Goal: Communication & Community: Answer question/provide support

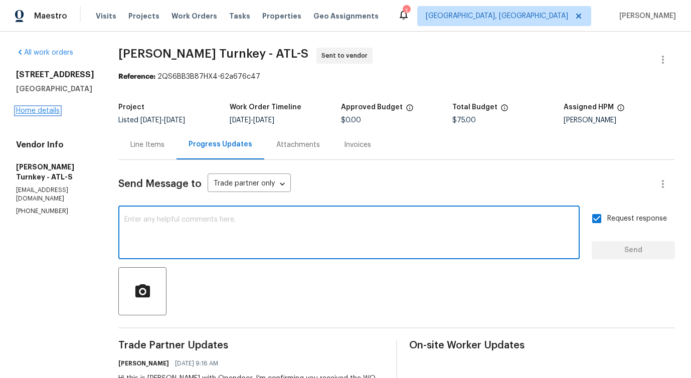
click at [28, 114] on link "Home details" at bounding box center [38, 110] width 44 height 7
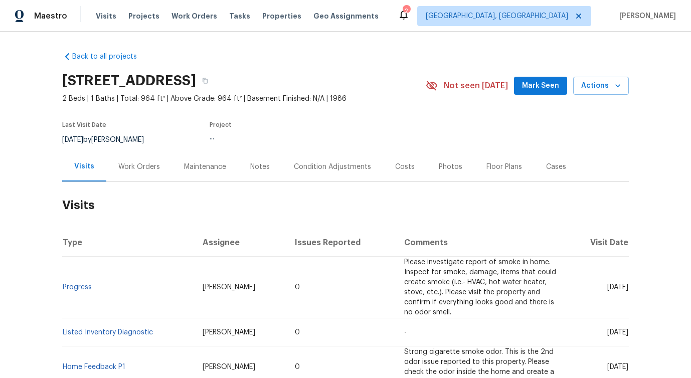
click at [132, 175] on div "Work Orders" at bounding box center [139, 167] width 66 height 30
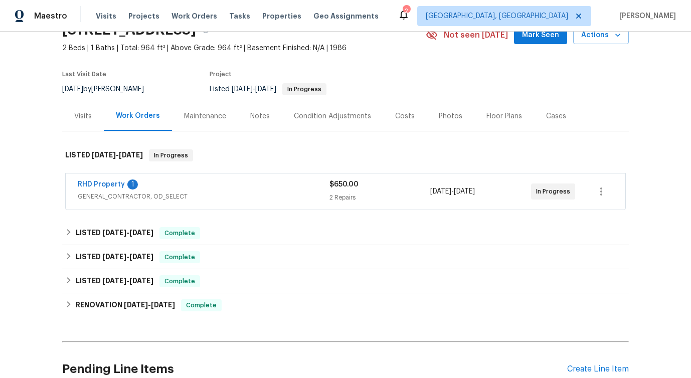
scroll to position [113, 0]
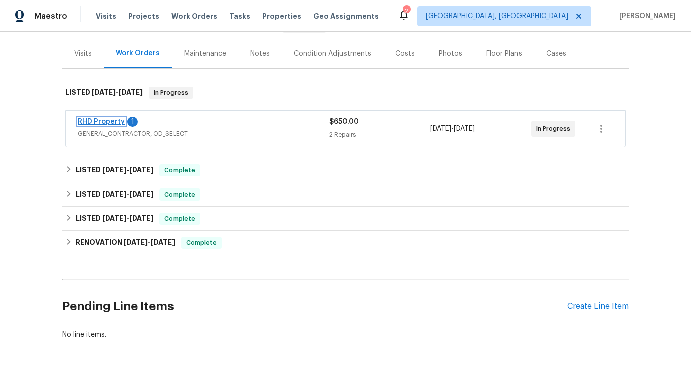
click at [96, 121] on link "RHD Property" at bounding box center [101, 121] width 47 height 7
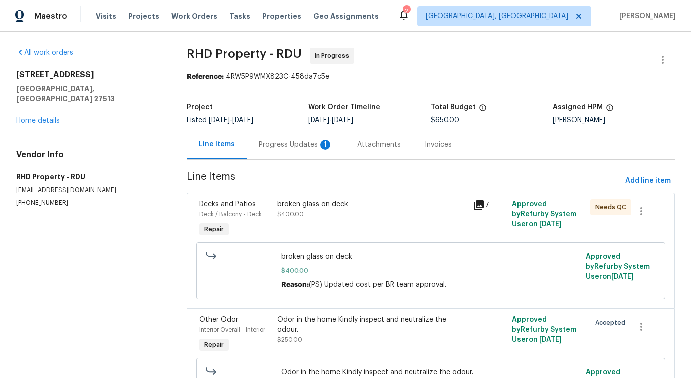
click at [296, 143] on div "Progress Updates 1" at bounding box center [296, 145] width 74 height 10
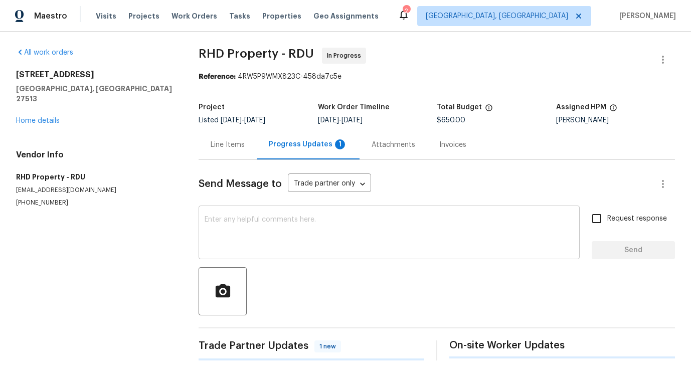
click at [295, 226] on textarea at bounding box center [388, 233] width 369 height 35
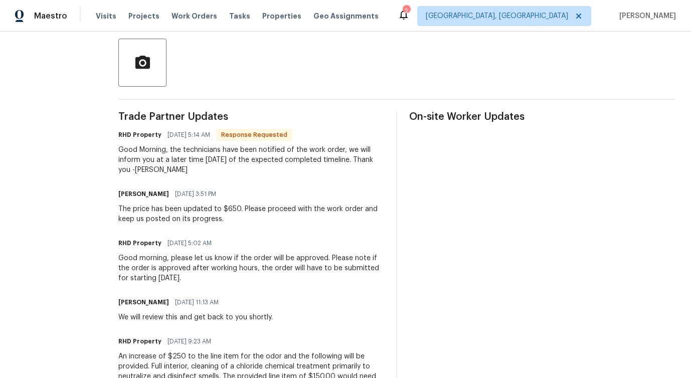
scroll to position [239, 0]
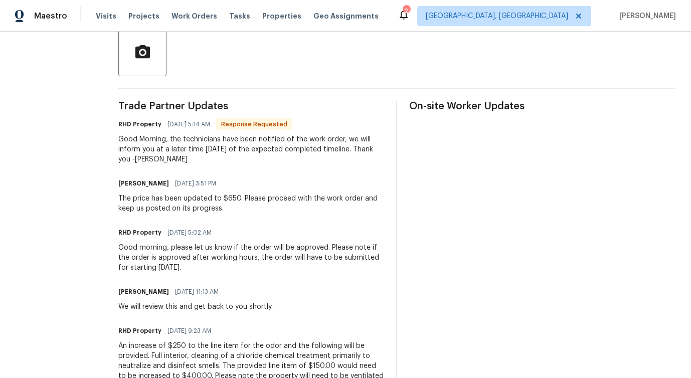
drag, startPoint x: 198, startPoint y: 137, endPoint x: 263, endPoint y: 187, distance: 81.5
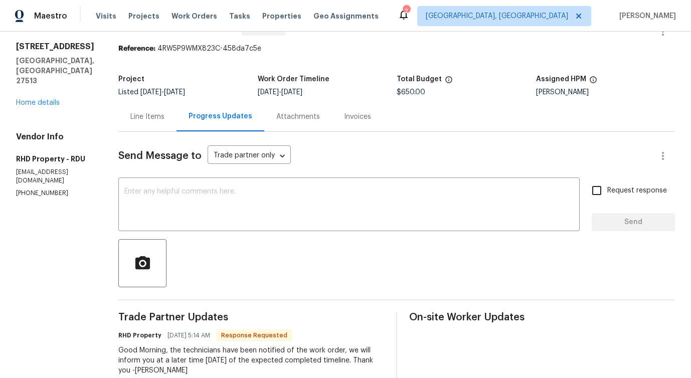
scroll to position [0, 0]
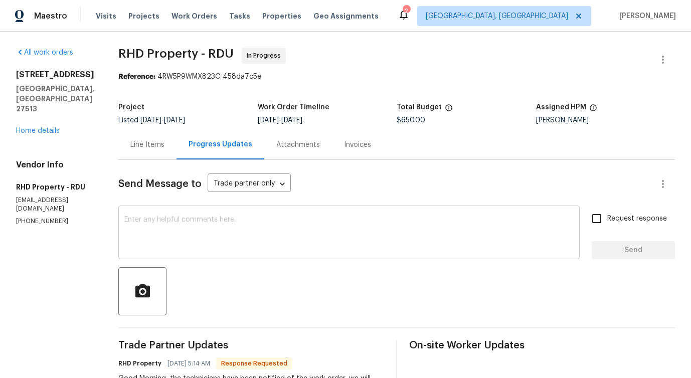
click at [231, 236] on textarea at bounding box center [348, 233] width 449 height 35
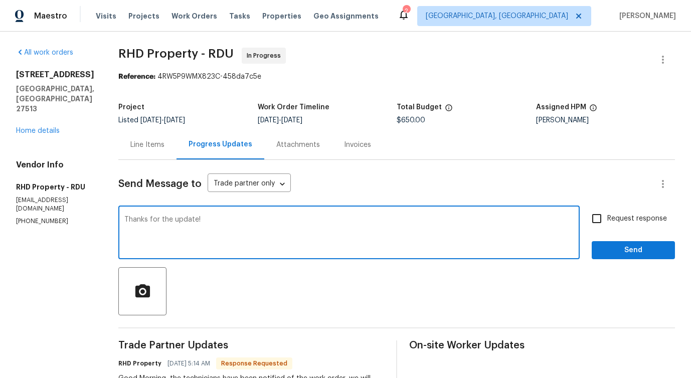
type textarea "Thanks for the update!"
click at [614, 258] on button "Send" at bounding box center [632, 250] width 83 height 19
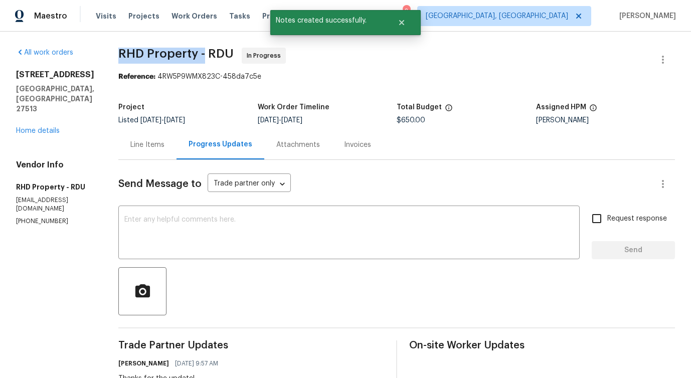
drag, startPoint x: 128, startPoint y: 56, endPoint x: 218, endPoint y: 62, distance: 90.4
copy span "RHD Property -"
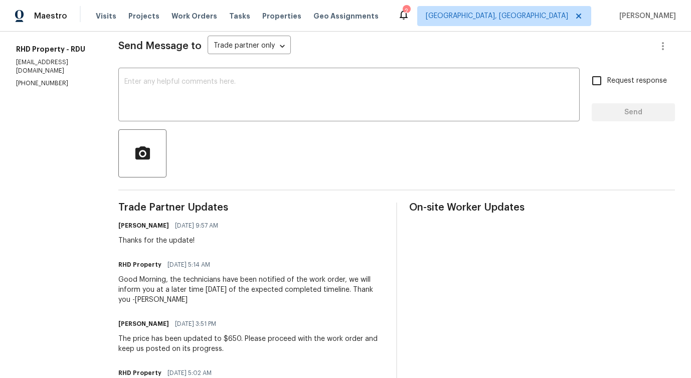
scroll to position [146, 0]
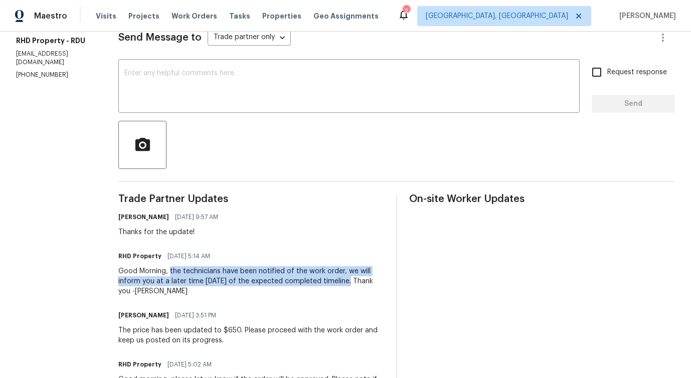
drag, startPoint x: 183, startPoint y: 270, endPoint x: 358, endPoint y: 283, distance: 175.8
click at [358, 283] on div "Good Morning, the technicians have been notified of the work order, we will inf…" at bounding box center [251, 281] width 266 height 30
copy div "the technicians have been notified of the work order, we will inform you at a l…"
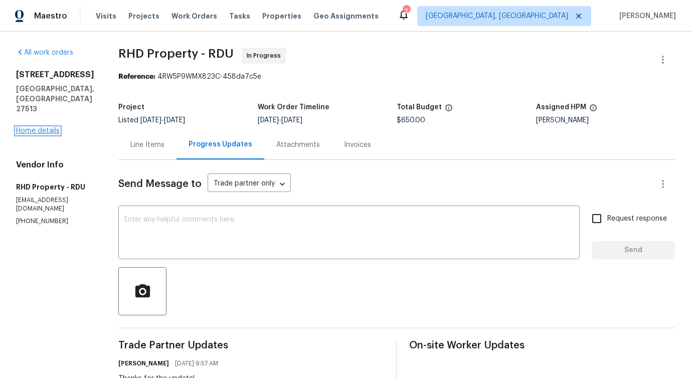
click at [34, 127] on link "Home details" at bounding box center [38, 130] width 44 height 7
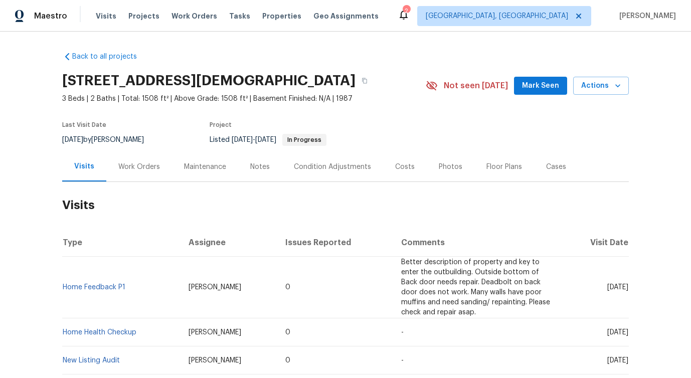
click at [141, 181] on div "Work Orders" at bounding box center [139, 167] width 66 height 30
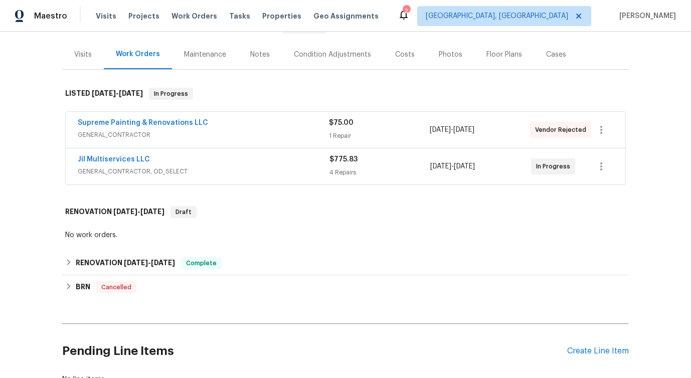
scroll to position [114, 0]
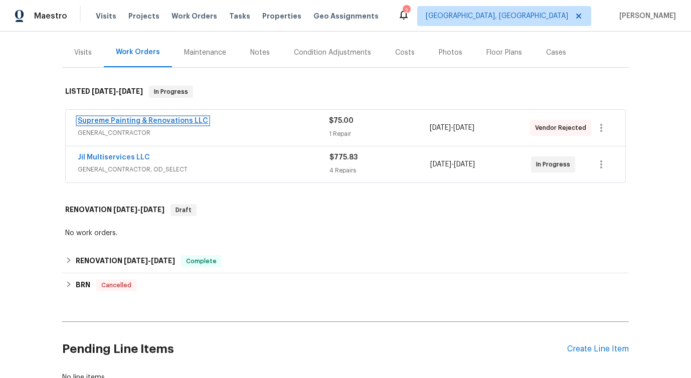
click at [120, 124] on link "Supreme Painting & Renovations LLC" at bounding box center [143, 120] width 130 height 7
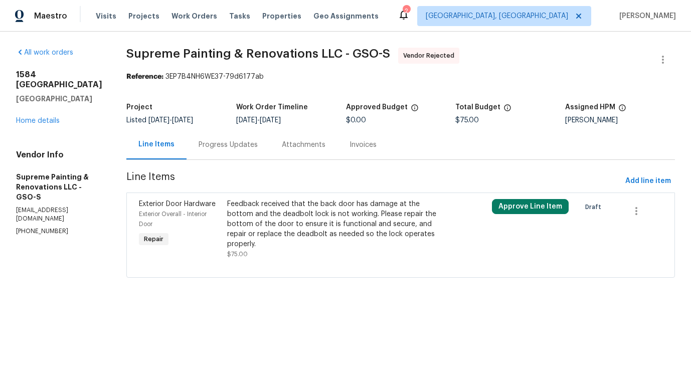
click at [254, 150] on div "Progress Updates" at bounding box center [227, 145] width 83 height 30
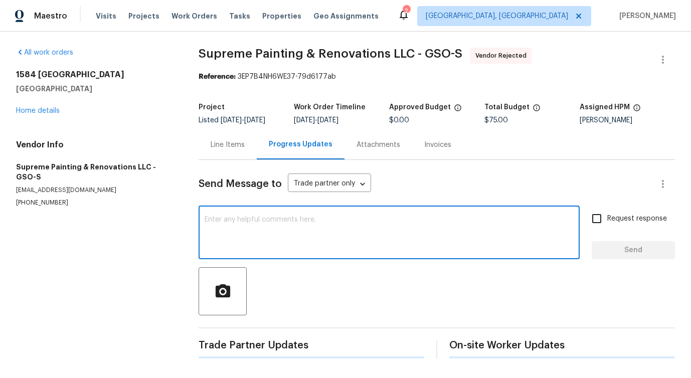
click at [291, 238] on textarea at bounding box center [388, 233] width 369 height 35
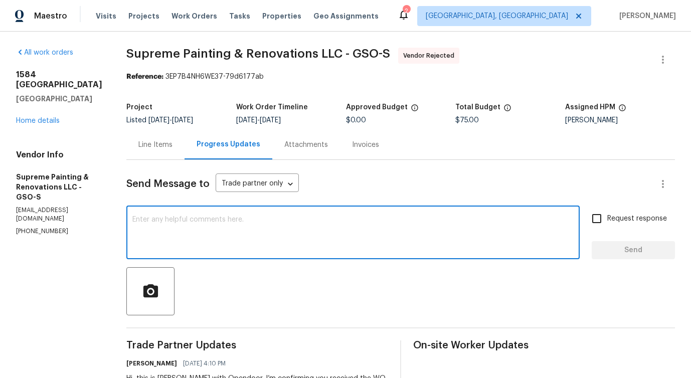
click at [172, 145] on div "Line Items" at bounding box center [155, 145] width 34 height 10
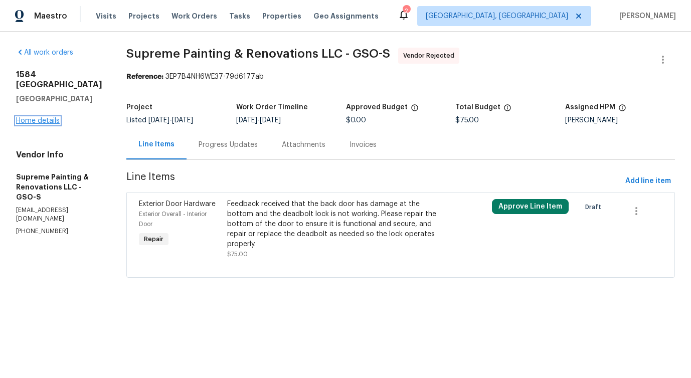
click at [47, 117] on link "Home details" at bounding box center [38, 120] width 44 height 7
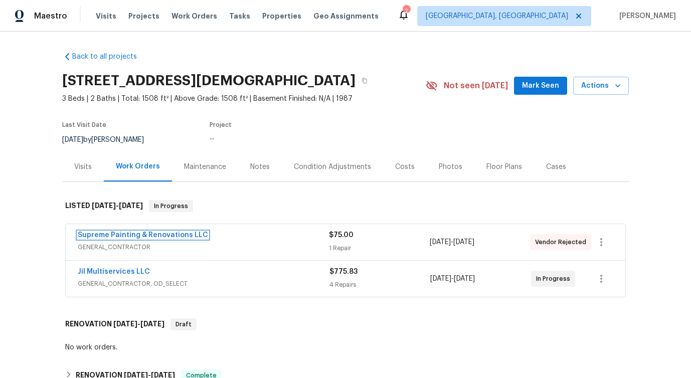
click at [118, 239] on link "Supreme Painting & Renovations LLC" at bounding box center [143, 235] width 130 height 7
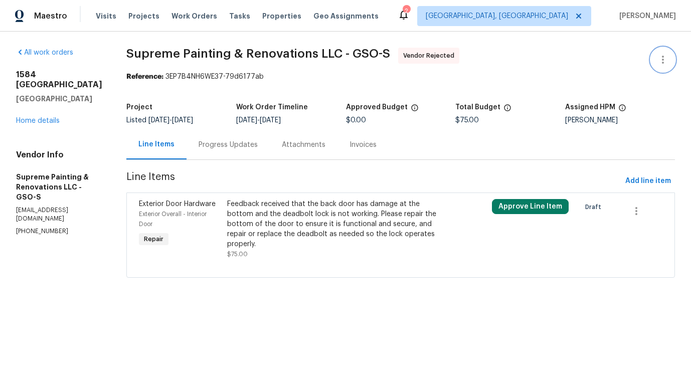
click at [656, 56] on icon "button" at bounding box center [662, 60] width 12 height 12
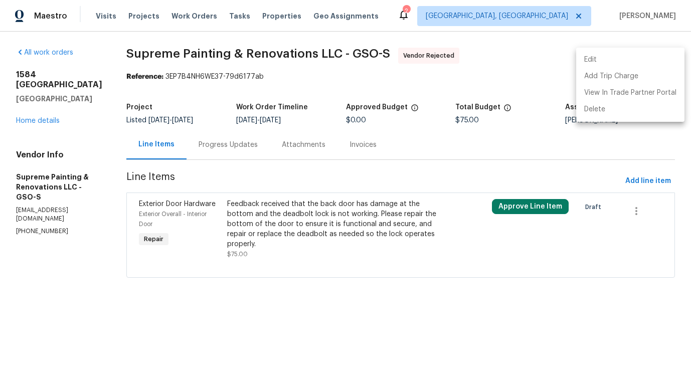
click at [584, 58] on li "Edit" at bounding box center [630, 60] width 108 height 17
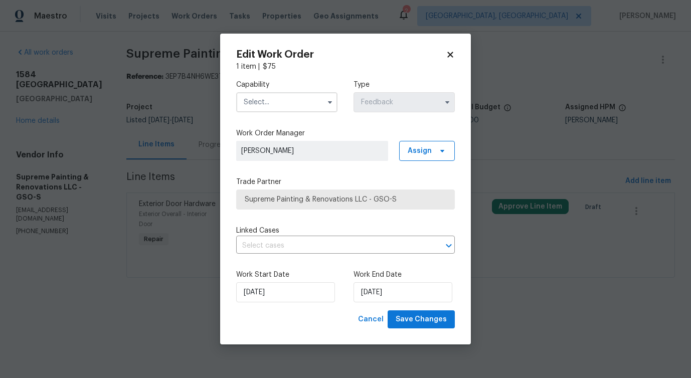
click at [306, 96] on input "text" at bounding box center [286, 102] width 101 height 20
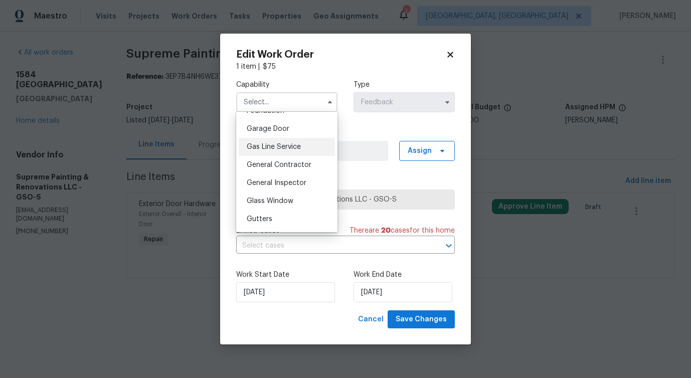
scroll to position [440, 0]
click at [294, 165] on span "General Contractor" at bounding box center [279, 161] width 65 height 7
type input "General Contractor"
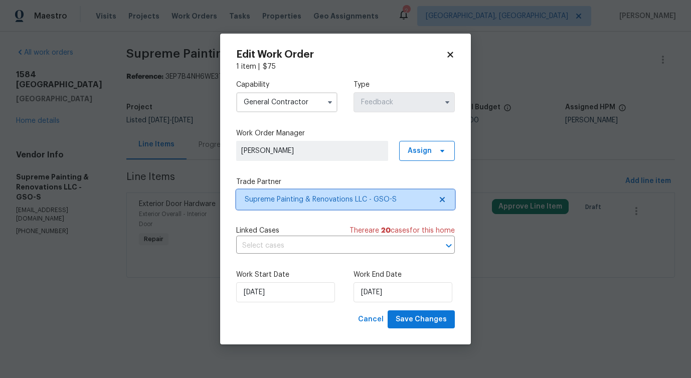
click at [318, 201] on span "Supreme Painting & Renovations LLC - GSO-S" at bounding box center [338, 199] width 187 height 10
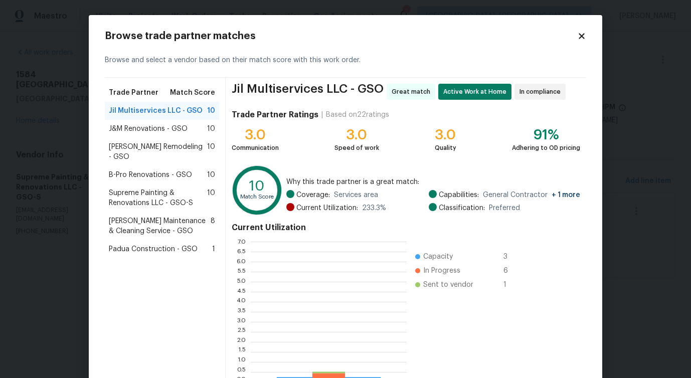
scroll to position [133, 148]
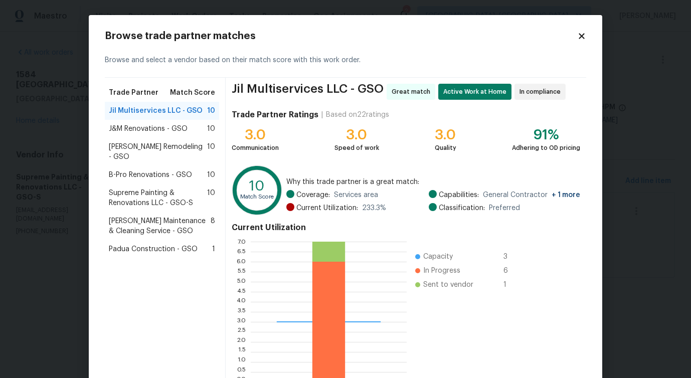
click at [157, 129] on span "J&M Renovations - GSO" at bounding box center [148, 129] width 79 height 10
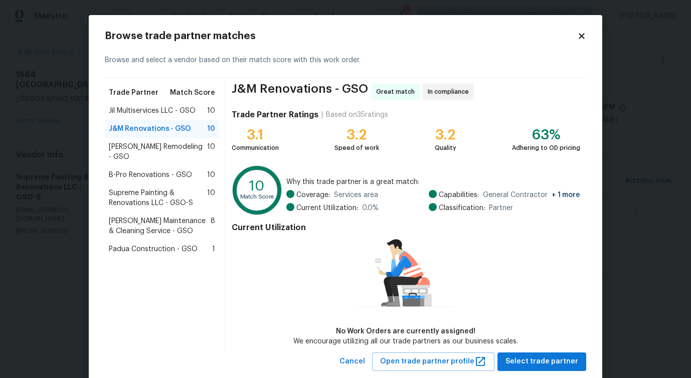
click at [154, 147] on span "Pino Remodeling - GSO" at bounding box center [158, 152] width 98 height 20
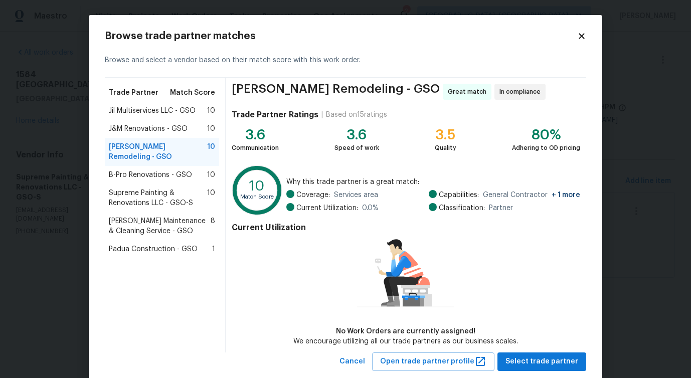
scroll to position [23, 0]
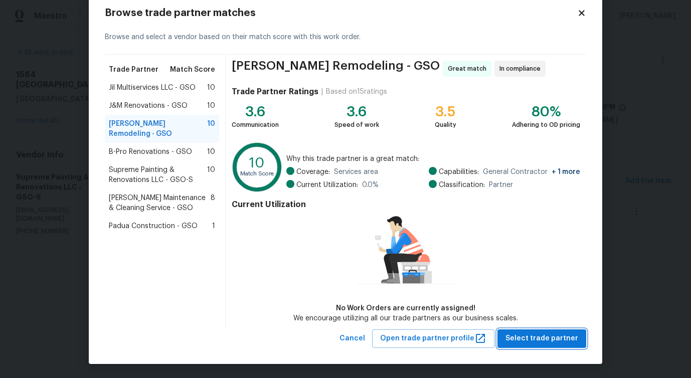
click at [544, 344] on button "Select trade partner" at bounding box center [541, 338] width 89 height 19
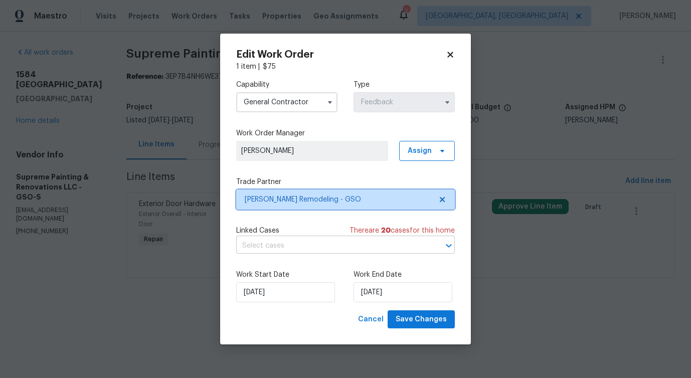
scroll to position [0, 0]
click at [314, 239] on input "text" at bounding box center [331, 246] width 190 height 16
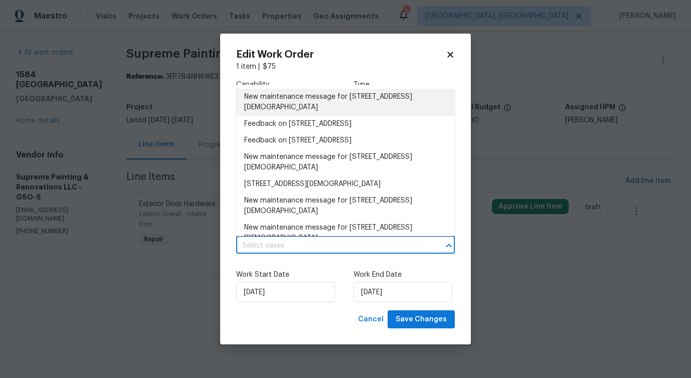
click at [328, 108] on li "New maintenance message for 1584 Shady Grove Church Rd , Winston Salem, NC 27107" at bounding box center [345, 102] width 218 height 27
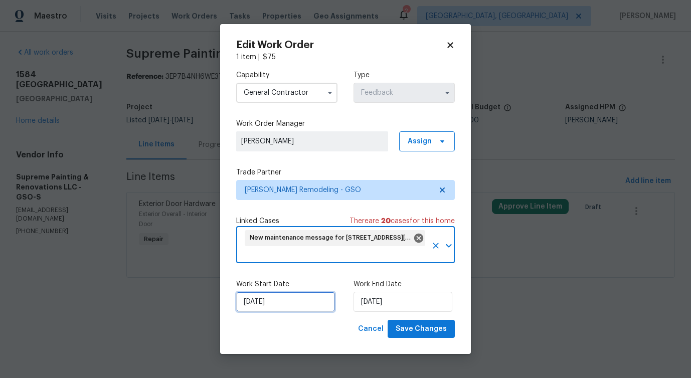
click at [263, 301] on input "9/5/2025" at bounding box center [285, 302] width 99 height 20
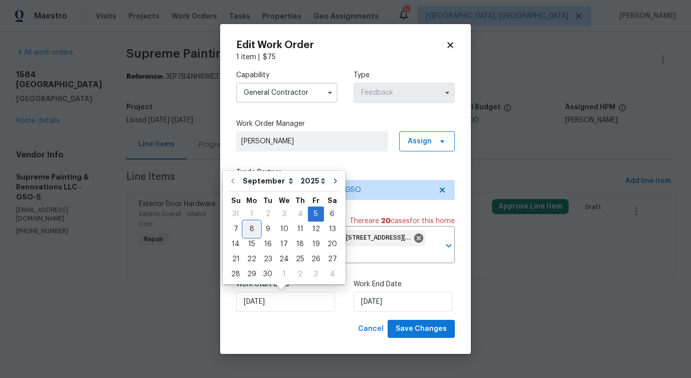
click at [252, 231] on div "8" at bounding box center [252, 229] width 16 height 14
type input "9/8/2025"
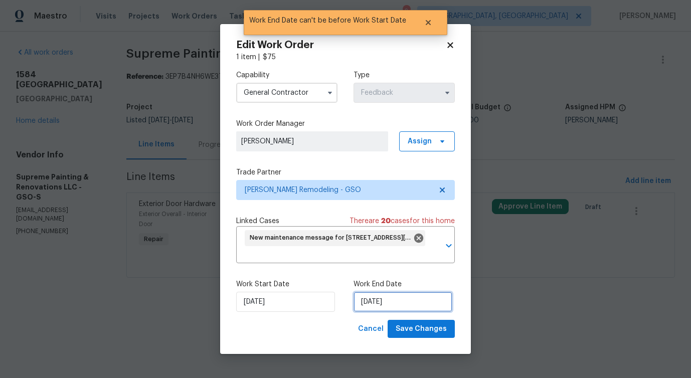
click at [381, 307] on input "9/8/2025" at bounding box center [402, 302] width 99 height 20
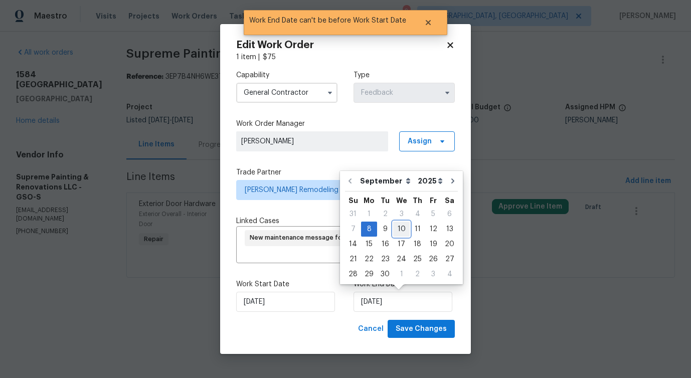
click at [400, 228] on div "10" at bounding box center [401, 229] width 17 height 14
type input "9/10/2025"
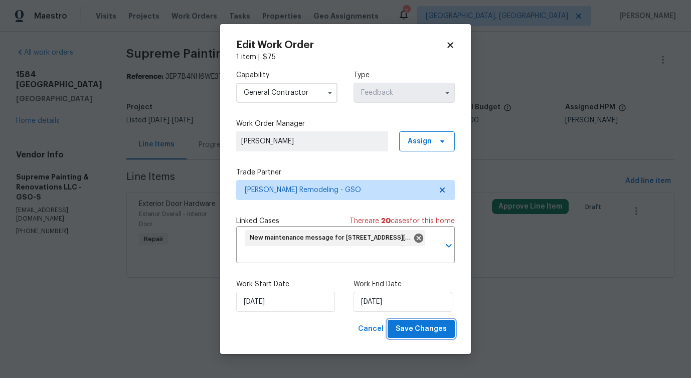
click at [425, 330] on span "Save Changes" at bounding box center [420, 329] width 51 height 13
click at [111, 306] on html "Maestro Visits Projects Work Orders Tasks Properties Geo Assignments 2 Albuquer…" at bounding box center [345, 153] width 691 height 306
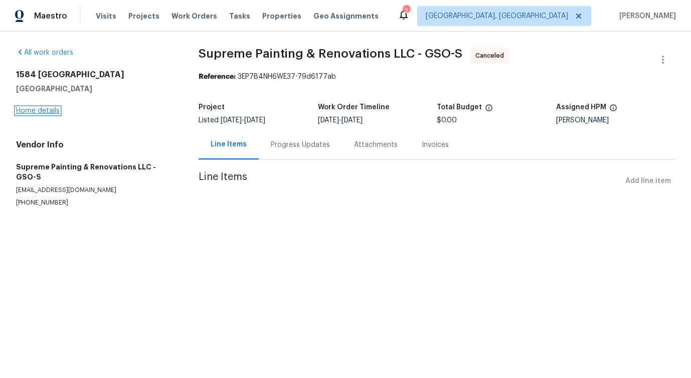
click at [47, 109] on link "Home details" at bounding box center [38, 110] width 44 height 7
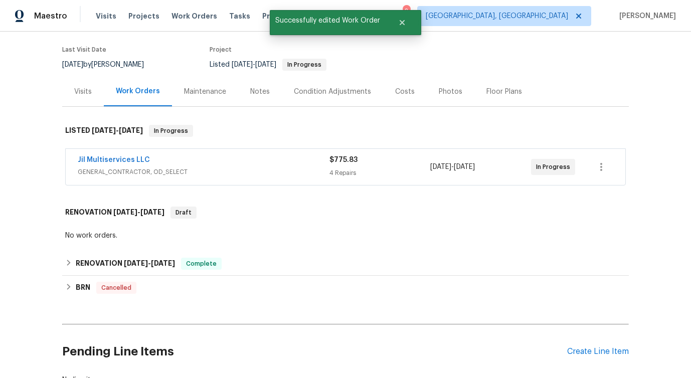
scroll to position [84, 0]
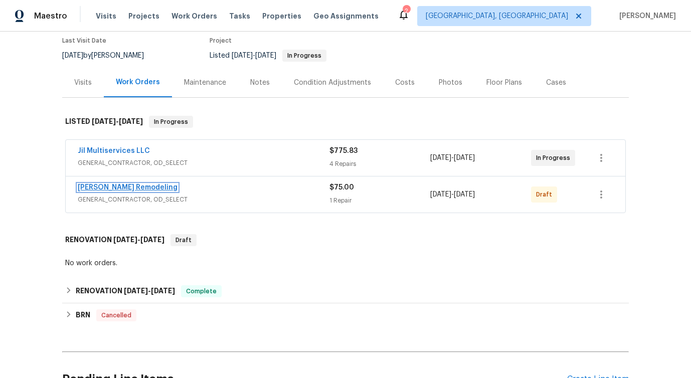
click at [108, 191] on link "Pino Remodeling" at bounding box center [128, 187] width 100 height 7
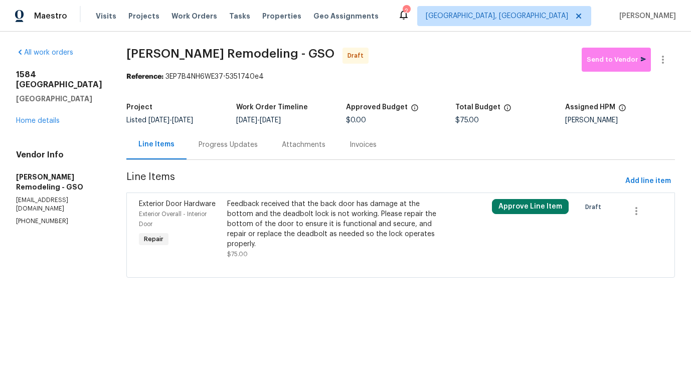
click at [267, 217] on div "Feedback received that the back door has damage at the bottom and the deadbolt …" at bounding box center [334, 224] width 214 height 50
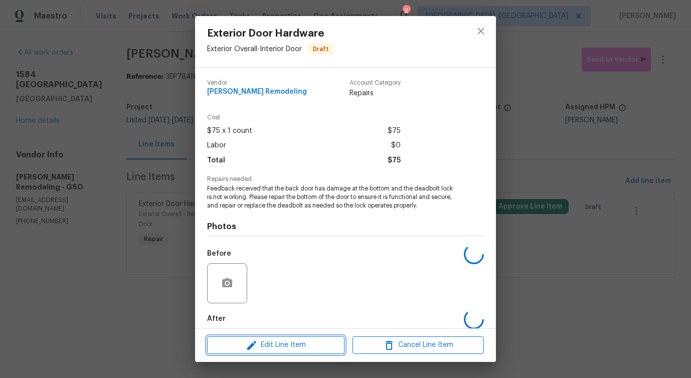
click at [259, 348] on span "Edit Line Item" at bounding box center [275, 345] width 131 height 13
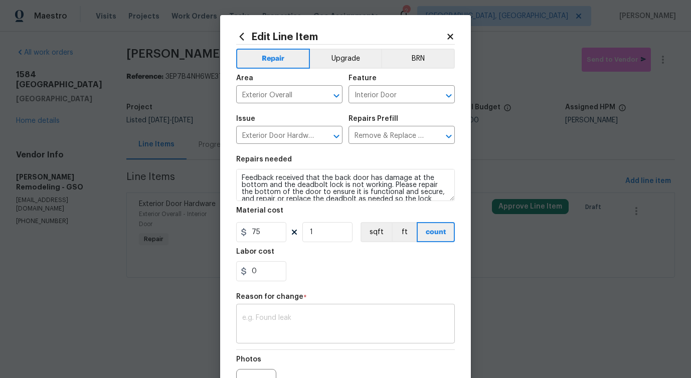
click at [271, 329] on textarea at bounding box center [345, 324] width 206 height 21
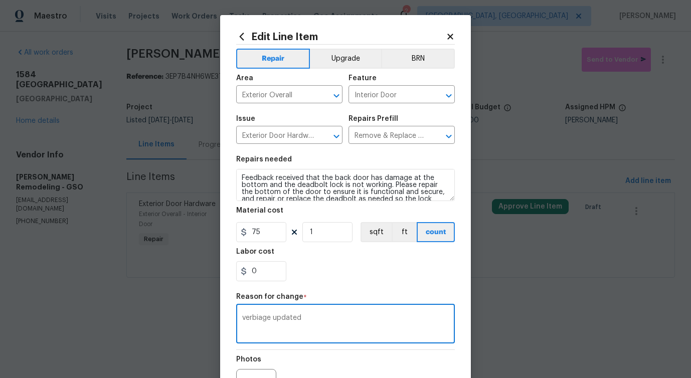
scroll to position [116, 0]
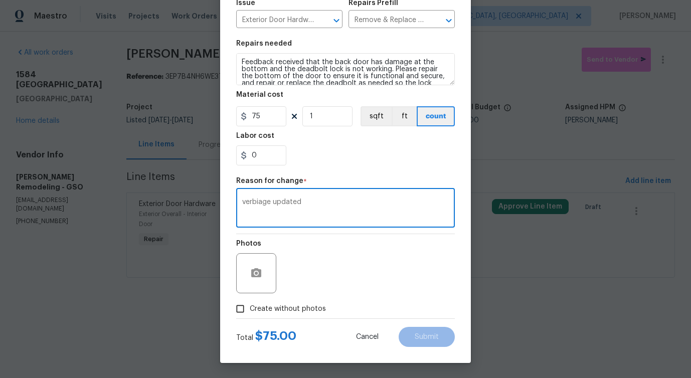
type textarea "verbiage updated"
click at [308, 311] on span "Create without photos" at bounding box center [288, 309] width 76 height 11
click at [250, 311] on input "Create without photos" at bounding box center [240, 308] width 19 height 19
checkbox input "true"
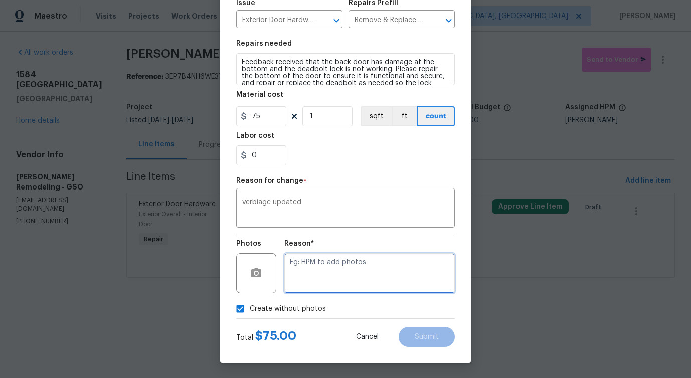
click at [357, 279] on textarea at bounding box center [369, 273] width 170 height 40
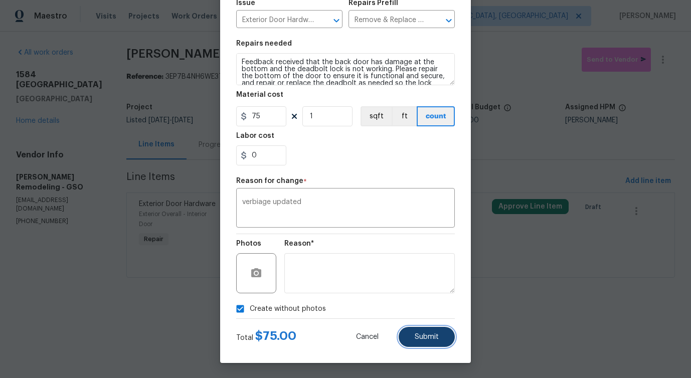
click at [427, 334] on span "Submit" at bounding box center [426, 337] width 24 height 8
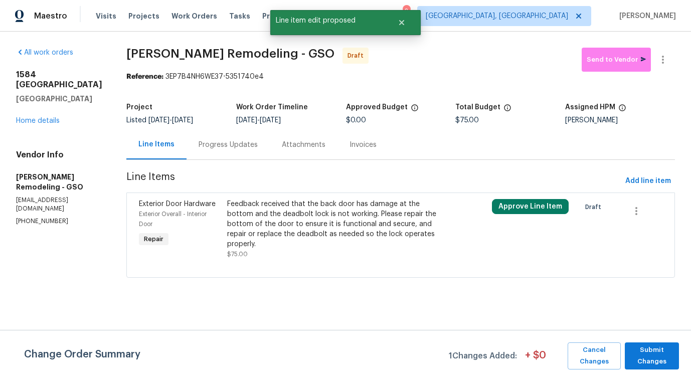
scroll to position [0, 0]
click at [659, 364] on span "Submit Changes" at bounding box center [651, 355] width 44 height 23
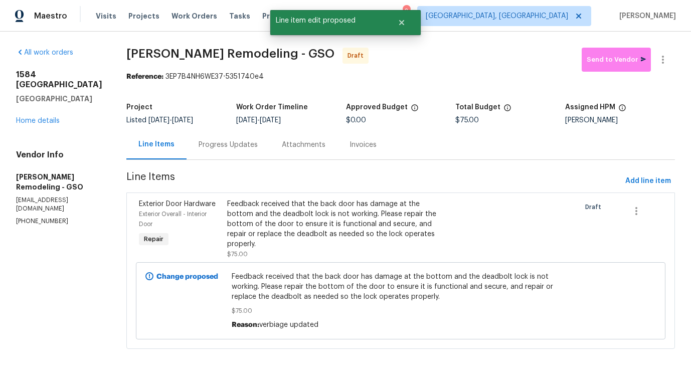
click at [211, 148] on div "Progress Updates" at bounding box center [227, 145] width 59 height 10
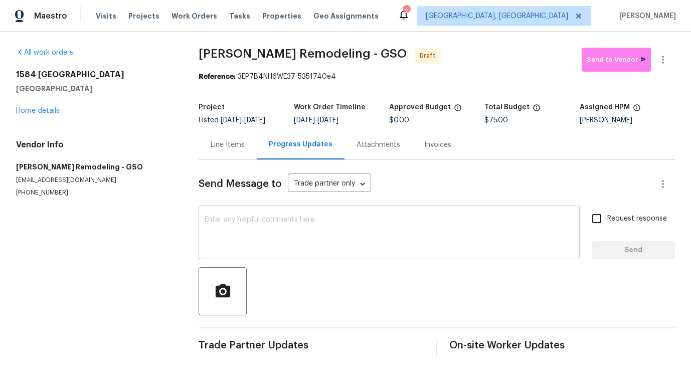
click at [297, 232] on textarea at bounding box center [388, 233] width 369 height 35
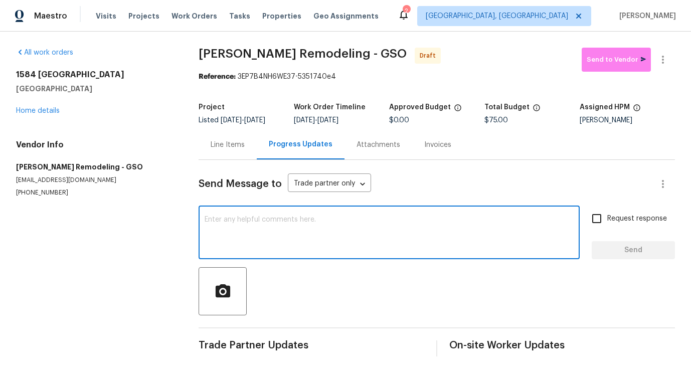
paste textarea "Hi this is Pavithra with Opendoor. I’m confirming you received the WO for the p…"
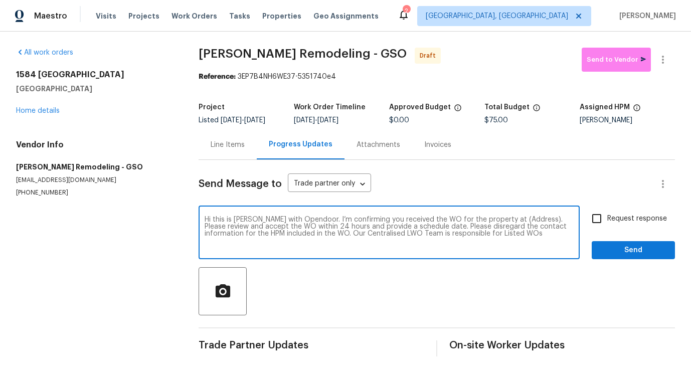
click at [508, 220] on textarea "Hi this is Pavithra with Opendoor. I’m confirming you received the WO for the p…" at bounding box center [388, 233] width 369 height 35
paste textarea "1584 Shady Grove Church Rd, Winston Salem, NC 27107"
type textarea "Hi this is Pavithra with Opendoor. I’m confirming you received the WO for the p…"
click at [611, 216] on span "Request response" at bounding box center [637, 218] width 60 height 11
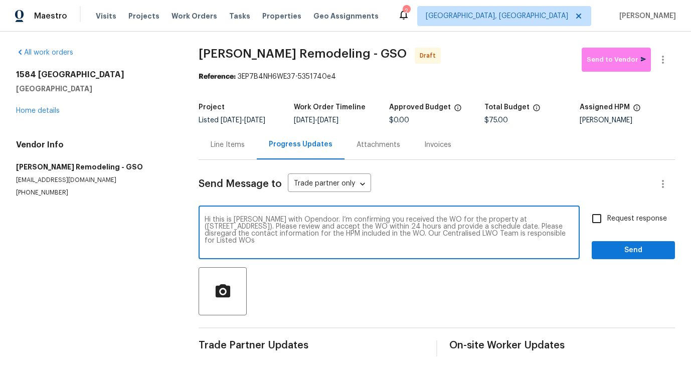
click at [607, 216] on input "Request response" at bounding box center [596, 218] width 21 height 21
checkbox input "true"
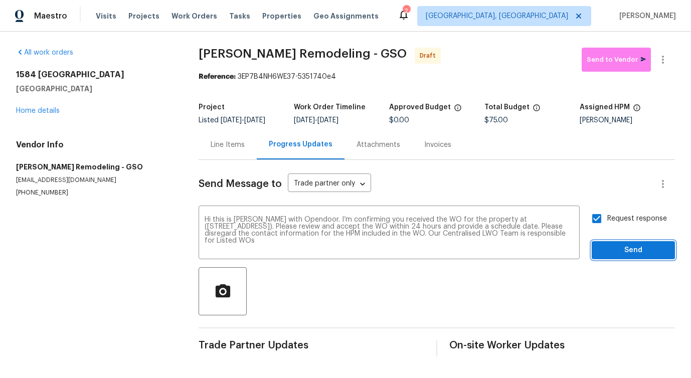
click at [616, 256] on span "Send" at bounding box center [632, 250] width 67 height 13
click at [656, 65] on icon "button" at bounding box center [662, 60] width 12 height 12
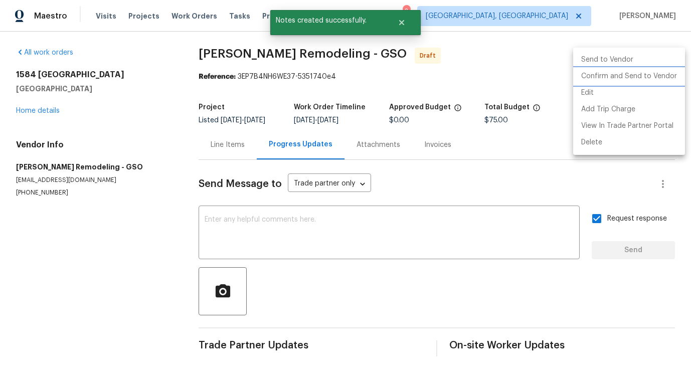
click at [620, 76] on li "Confirm and Send to Vendor" at bounding box center [629, 76] width 112 height 17
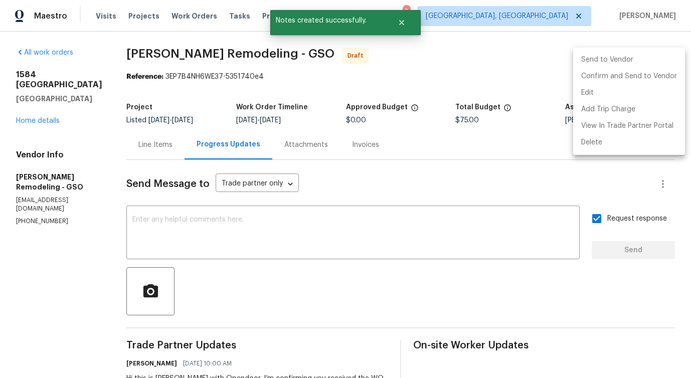
click at [361, 286] on div at bounding box center [345, 189] width 691 height 378
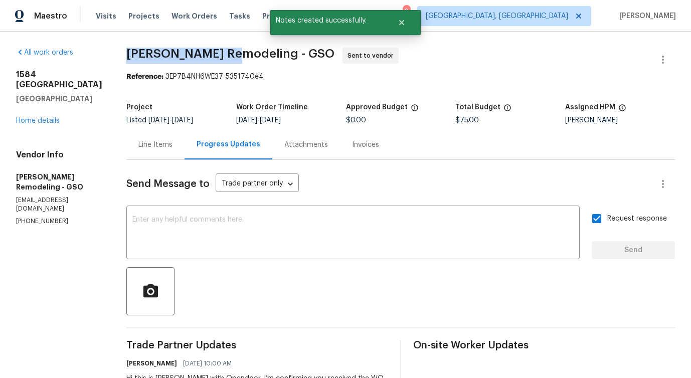
drag, startPoint x: 118, startPoint y: 55, endPoint x: 219, endPoint y: 55, distance: 101.7
click at [219, 55] on div "All work orders 1584 Shady Grove Church Rd Winston Salem, NC 27107 Home details…" at bounding box center [345, 242] width 691 height 420
copy span "Pino Remodeling"
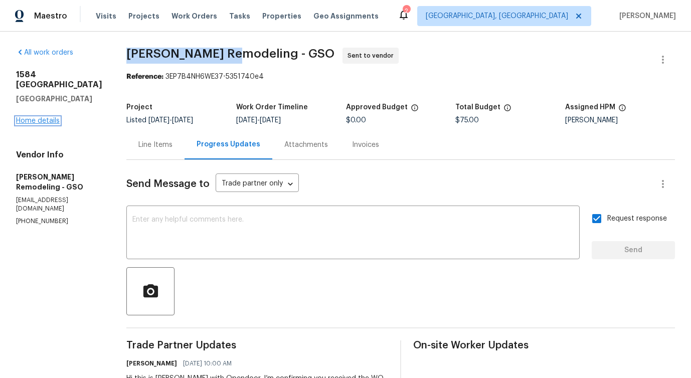
click at [46, 124] on link "Home details" at bounding box center [38, 120] width 44 height 7
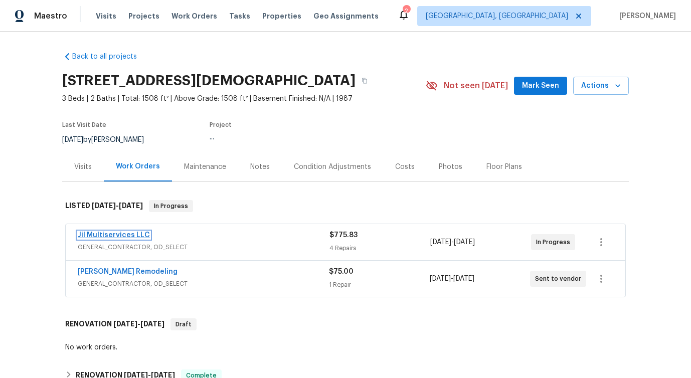
click at [102, 239] on link "Jil Multiservices LLC" at bounding box center [114, 235] width 72 height 7
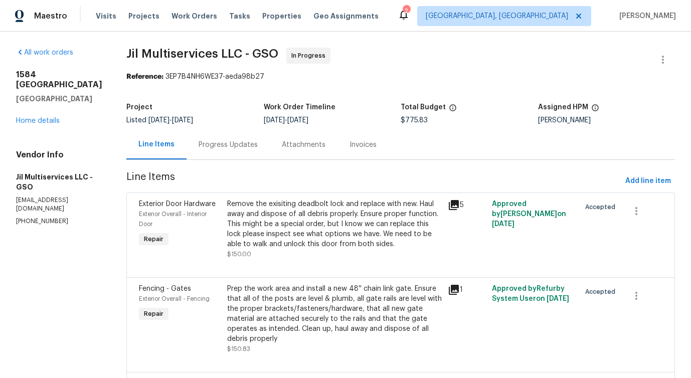
click at [242, 154] on div "Progress Updates" at bounding box center [227, 145] width 83 height 30
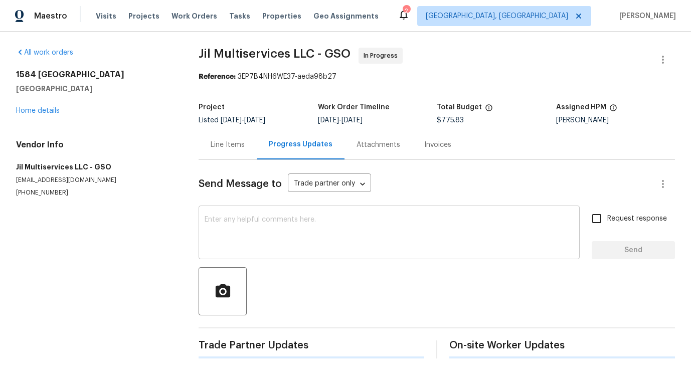
click at [264, 229] on textarea at bounding box center [388, 233] width 369 height 35
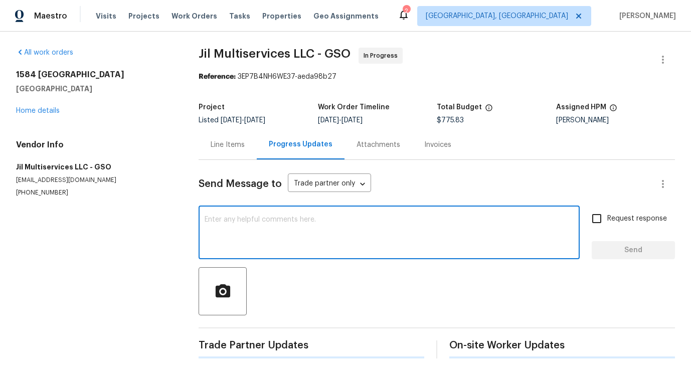
scroll to position [2, 0]
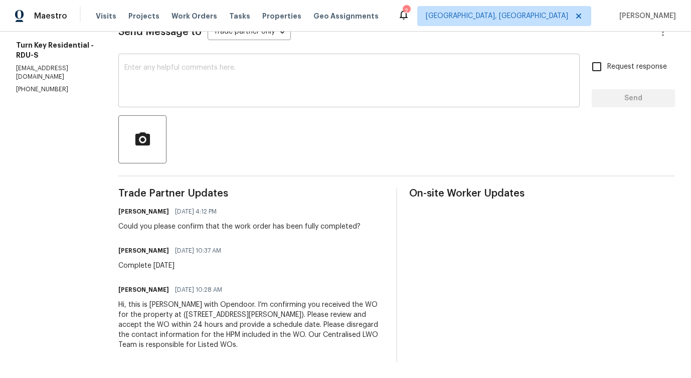
scroll to position [159, 0]
drag, startPoint x: 143, startPoint y: 221, endPoint x: 379, endPoint y: 214, distance: 236.1
click at [360, 221] on div "Could you please confirm that the work order has been fully completed?" at bounding box center [239, 226] width 242 height 10
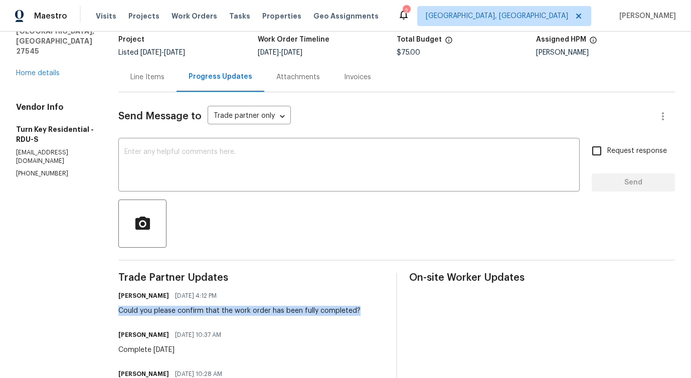
scroll to position [0, 0]
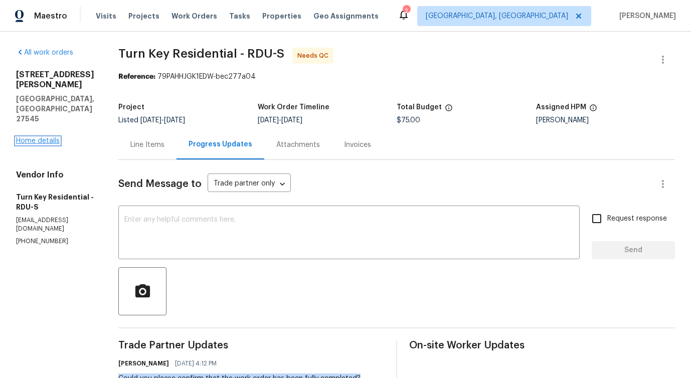
click at [38, 137] on link "Home details" at bounding box center [38, 140] width 44 height 7
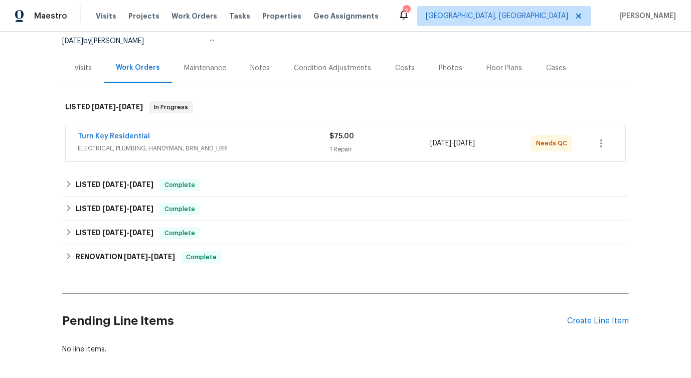
scroll to position [99, 0]
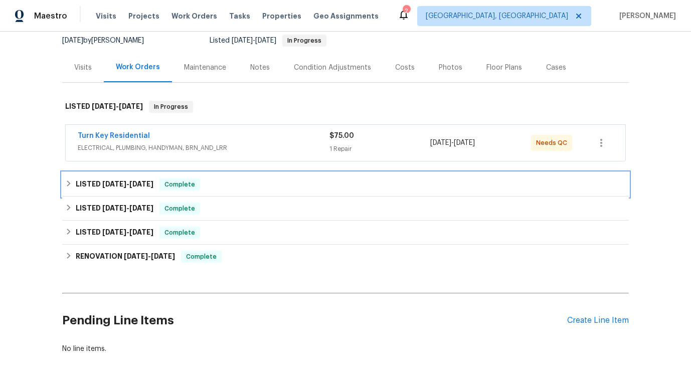
click at [123, 182] on span "[DATE]" at bounding box center [114, 183] width 24 height 7
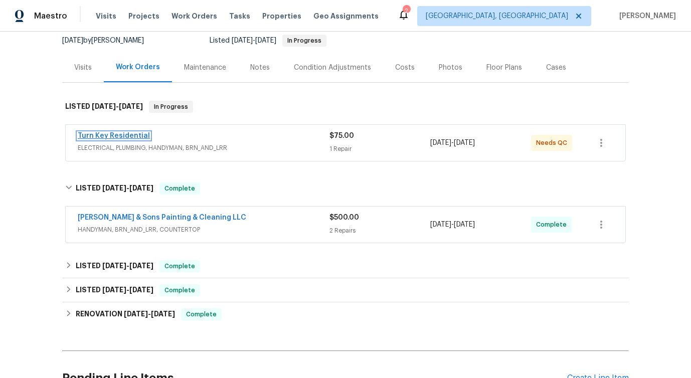
click at [115, 137] on link "Turn Key Residential" at bounding box center [114, 135] width 72 height 7
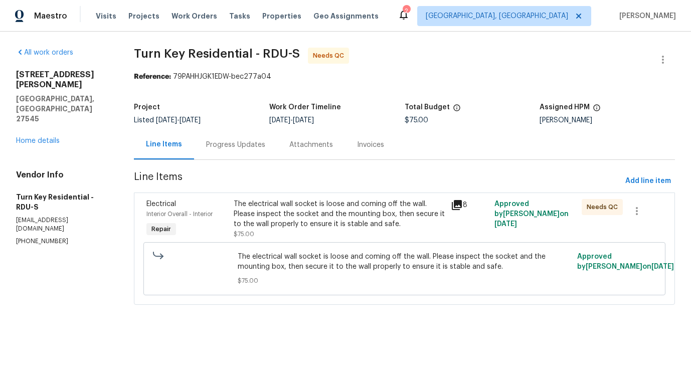
click at [30, 237] on p "[PHONE_NUMBER]" at bounding box center [63, 241] width 94 height 9
copy p "[PHONE_NUMBER]"
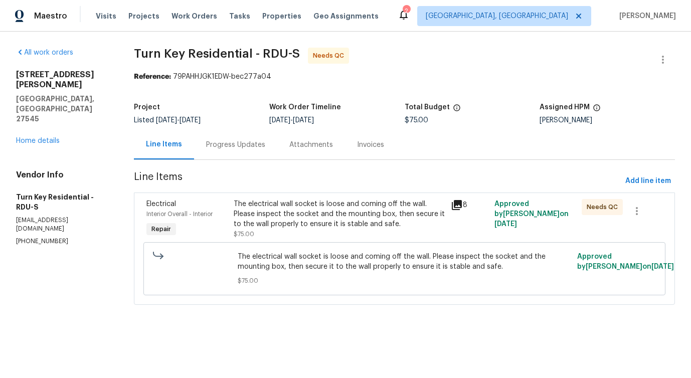
click at [482, 71] on span "Turn Key Residential - RDU-S Needs QC" at bounding box center [392, 60] width 517 height 24
click at [37, 237] on p "[PHONE_NUMBER]" at bounding box center [63, 241] width 94 height 9
copy p "[PHONE_NUMBER]"
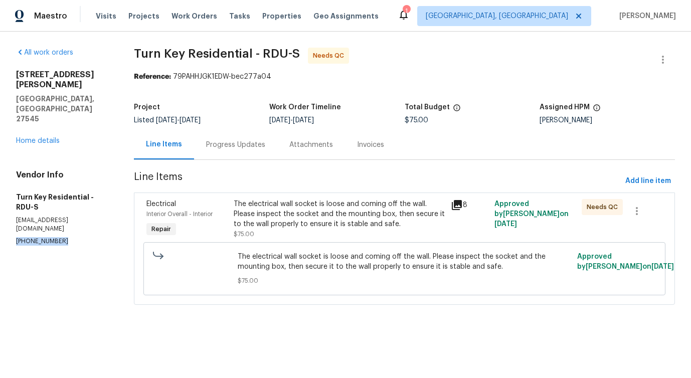
click at [255, 151] on div "Progress Updates" at bounding box center [235, 145] width 83 height 30
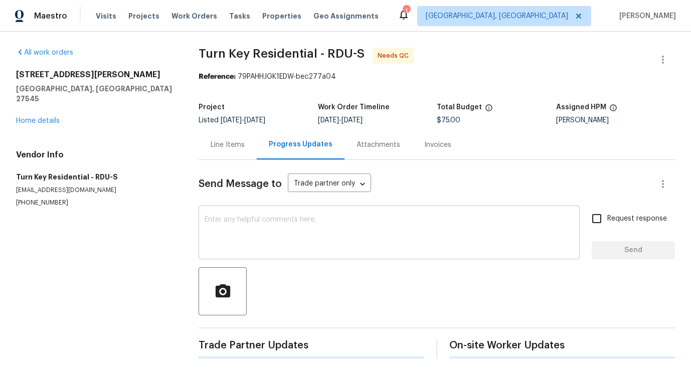
click at [261, 253] on div "x ​" at bounding box center [388, 233] width 381 height 51
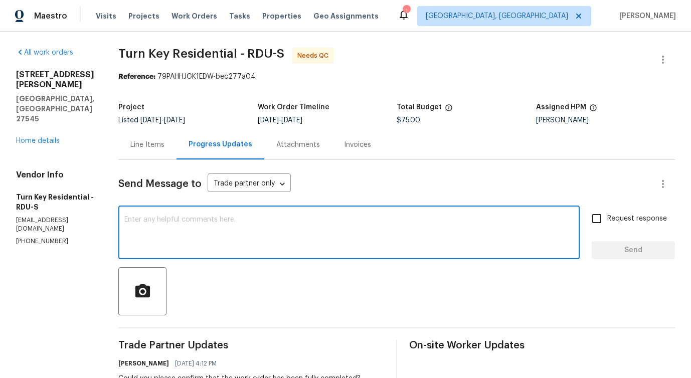
click at [56, 216] on p "[EMAIL_ADDRESS][DOMAIN_NAME]" at bounding box center [55, 224] width 78 height 17
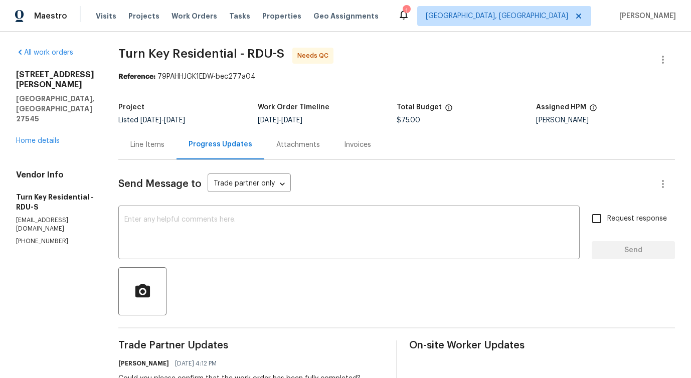
click at [56, 216] on p "[EMAIL_ADDRESS][DOMAIN_NAME]" at bounding box center [55, 224] width 78 height 17
copy p "[EMAIL_ADDRESS][DOMAIN_NAME]"
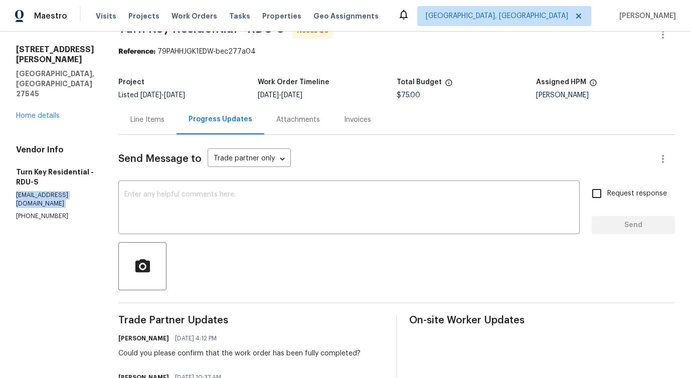
scroll to position [30, 0]
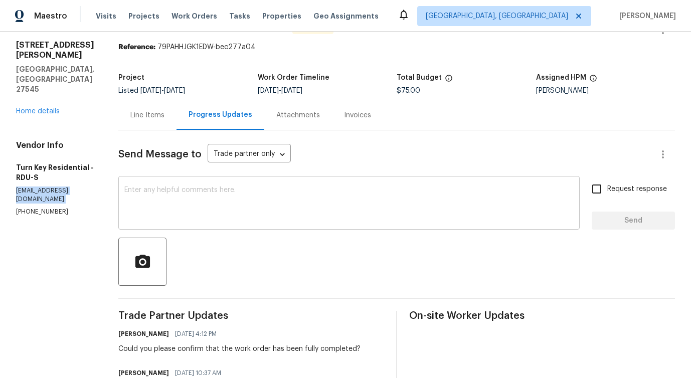
click at [333, 199] on textarea at bounding box center [348, 203] width 449 height 35
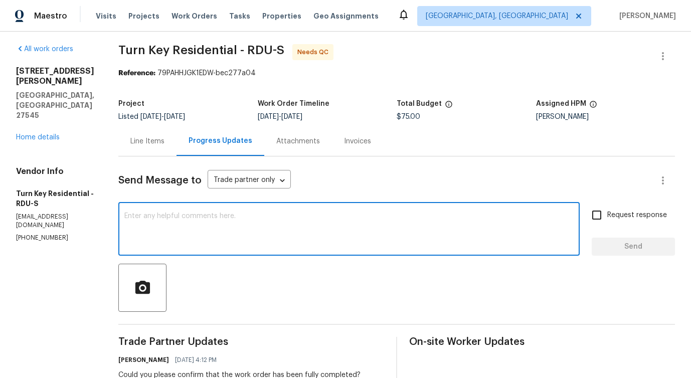
scroll to position [0, 0]
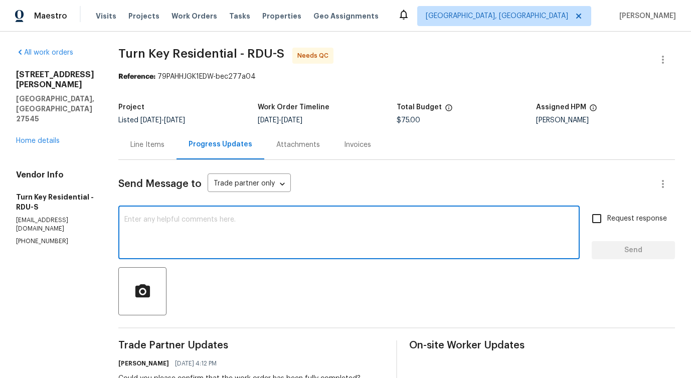
click at [331, 217] on textarea at bounding box center [348, 233] width 449 height 35
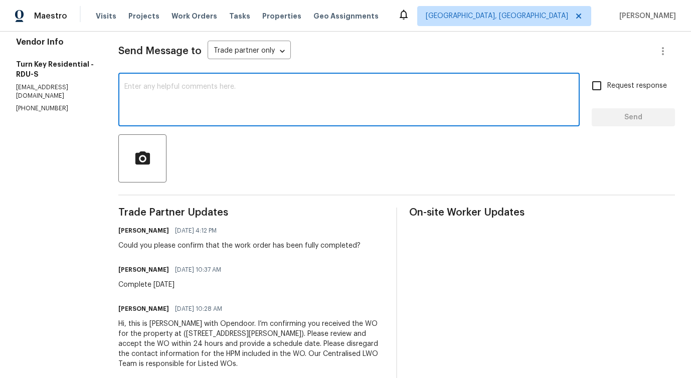
scroll to position [159, 0]
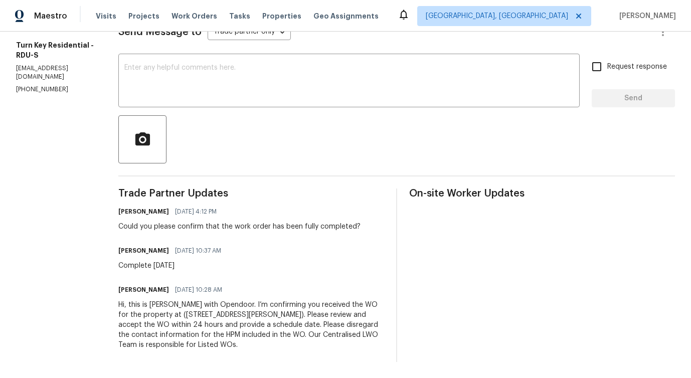
drag, startPoint x: 171, startPoint y: 224, endPoint x: 349, endPoint y: 229, distance: 177.5
click at [349, 229] on div "Trade Partner Updates [PERSON_NAME] [DATE] 4:12 PM Could you please confirm tha…" at bounding box center [251, 274] width 266 height 173
drag, startPoint x: 143, startPoint y: 217, endPoint x: 382, endPoint y: 224, distance: 239.1
click at [382, 224] on div "Trade Partner Updates [PERSON_NAME] [DATE] 4:12 PM Could you please confirm tha…" at bounding box center [251, 274] width 266 height 173
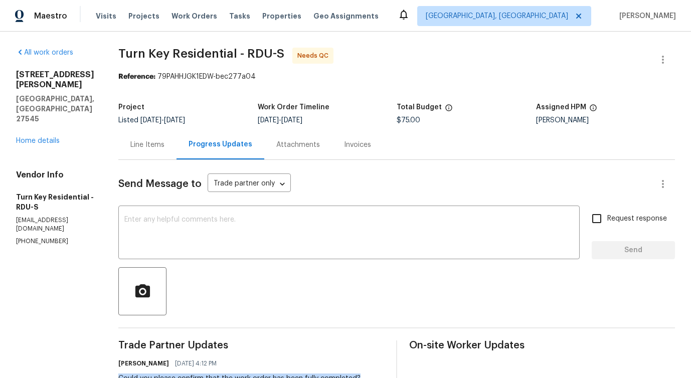
click at [31, 216] on p "[EMAIL_ADDRESS][DOMAIN_NAME]" at bounding box center [55, 224] width 78 height 17
click at [28, 237] on p "[PHONE_NUMBER]" at bounding box center [55, 241] width 78 height 9
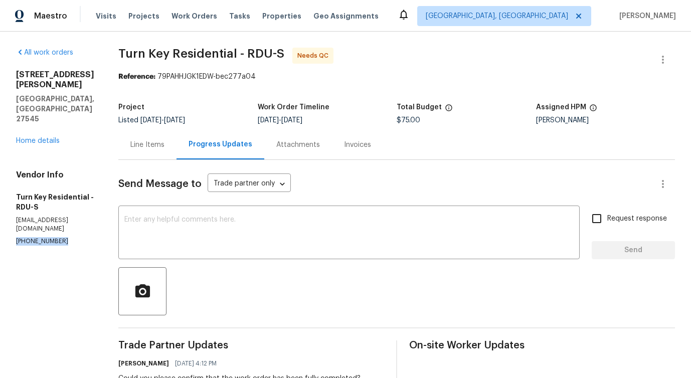
copy p "[PHONE_NUMBER]"
click at [68, 216] on p "[EMAIL_ADDRESS][DOMAIN_NAME]" at bounding box center [55, 224] width 78 height 17
copy p "[EMAIL_ADDRESS][DOMAIN_NAME]"
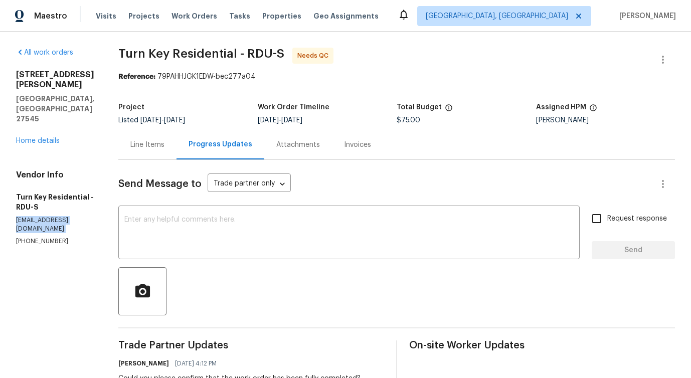
click at [36, 216] on p "[EMAIL_ADDRESS][DOMAIN_NAME]" at bounding box center [55, 224] width 78 height 17
click at [345, 228] on textarea at bounding box center [348, 233] width 449 height 35
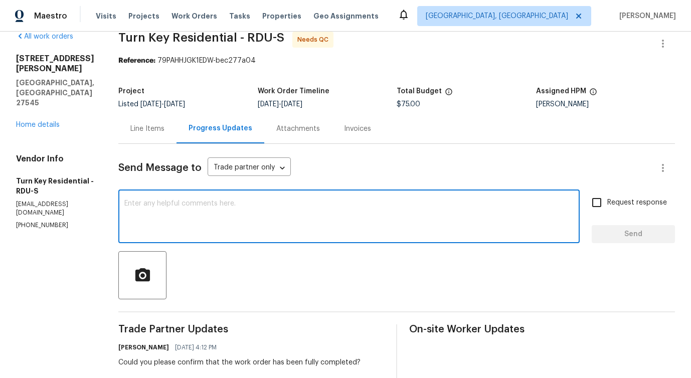
scroll to position [15, 0]
